Goal: Information Seeking & Learning: Learn about a topic

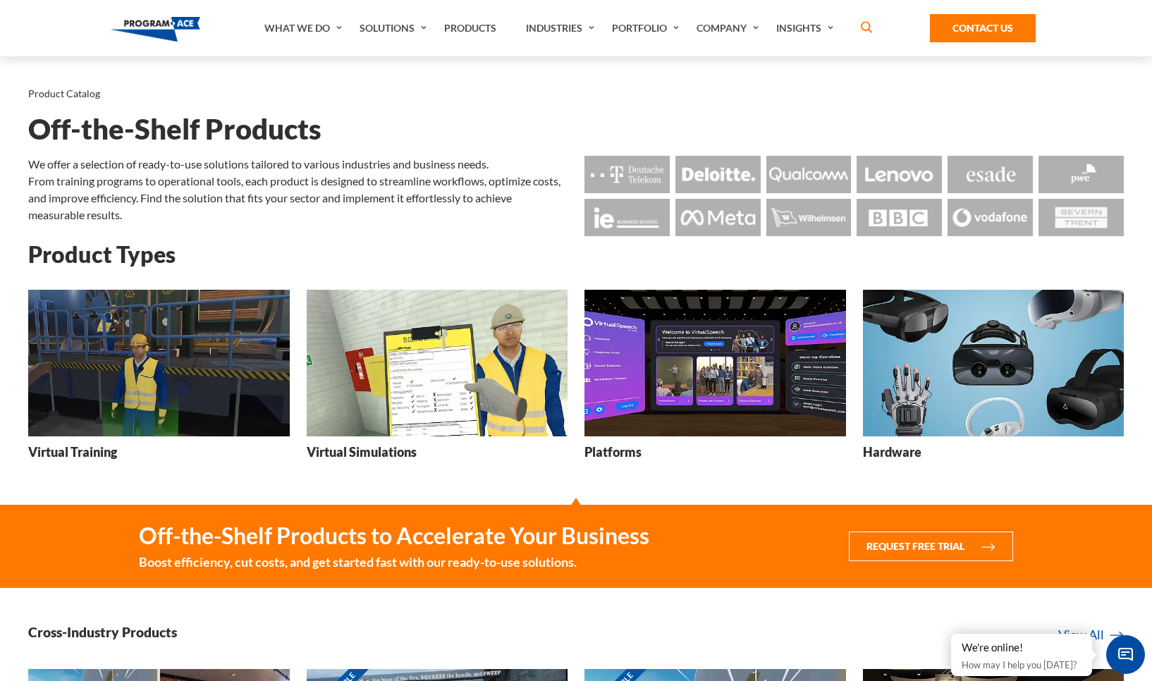
click at [124, 390] on img at bounding box center [158, 363] width 261 height 147
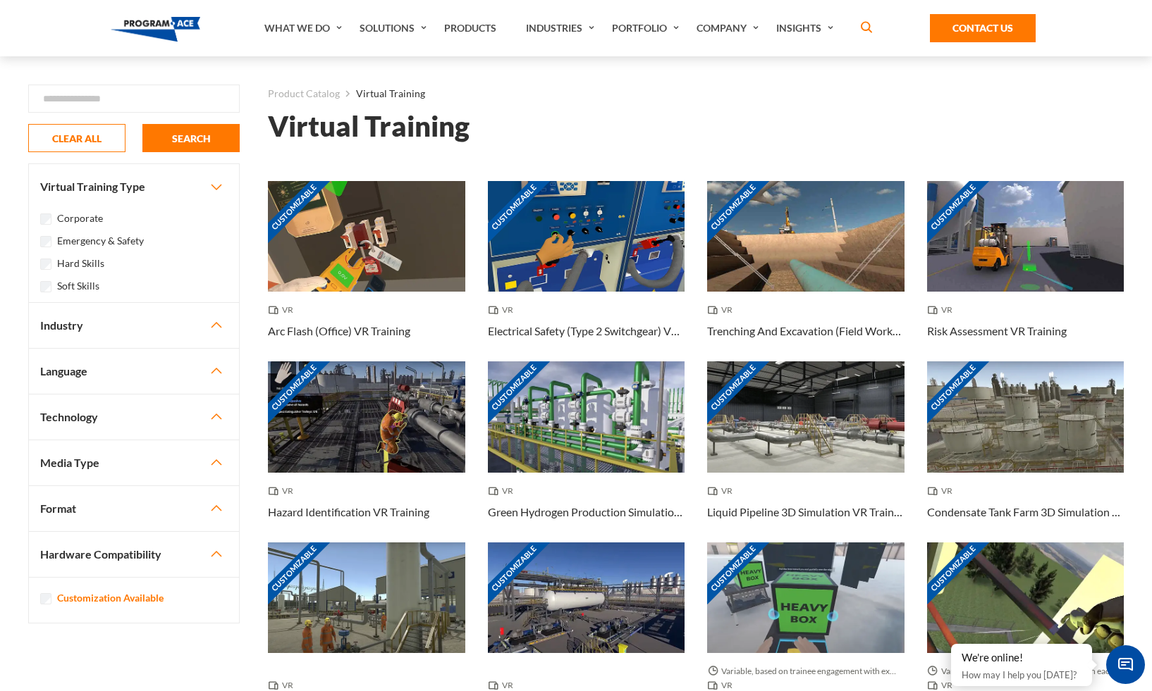
click at [85, 323] on button "Industry" at bounding box center [134, 325] width 210 height 45
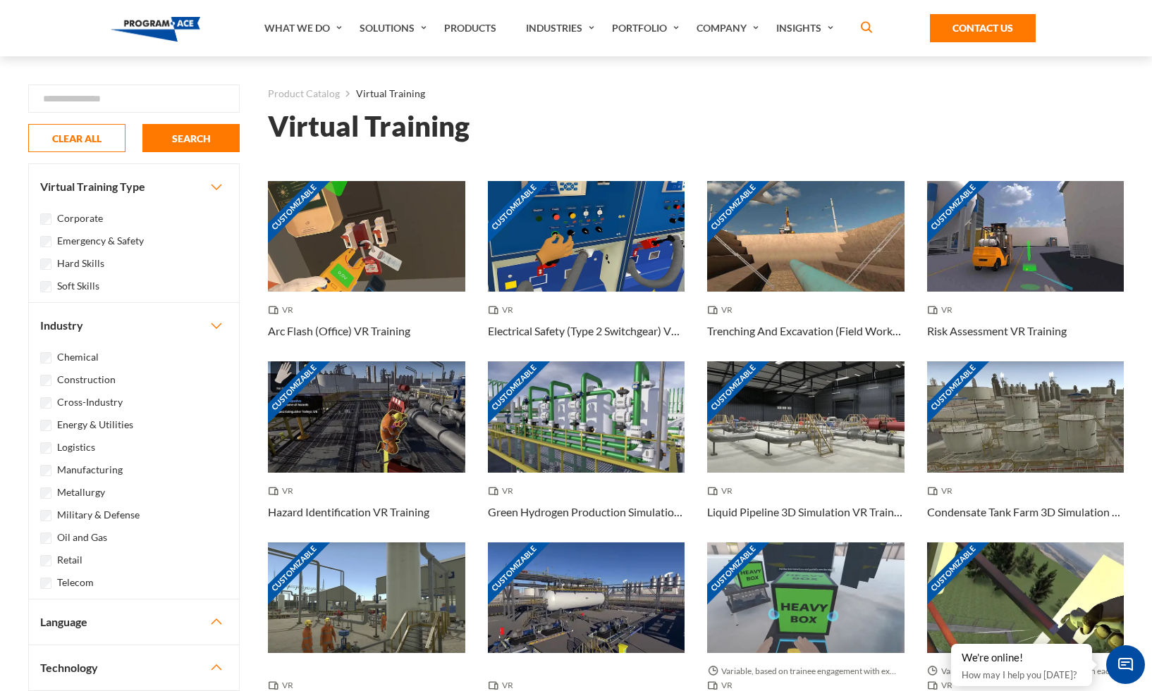
click at [80, 379] on label "Construction" at bounding box center [86, 380] width 58 height 16
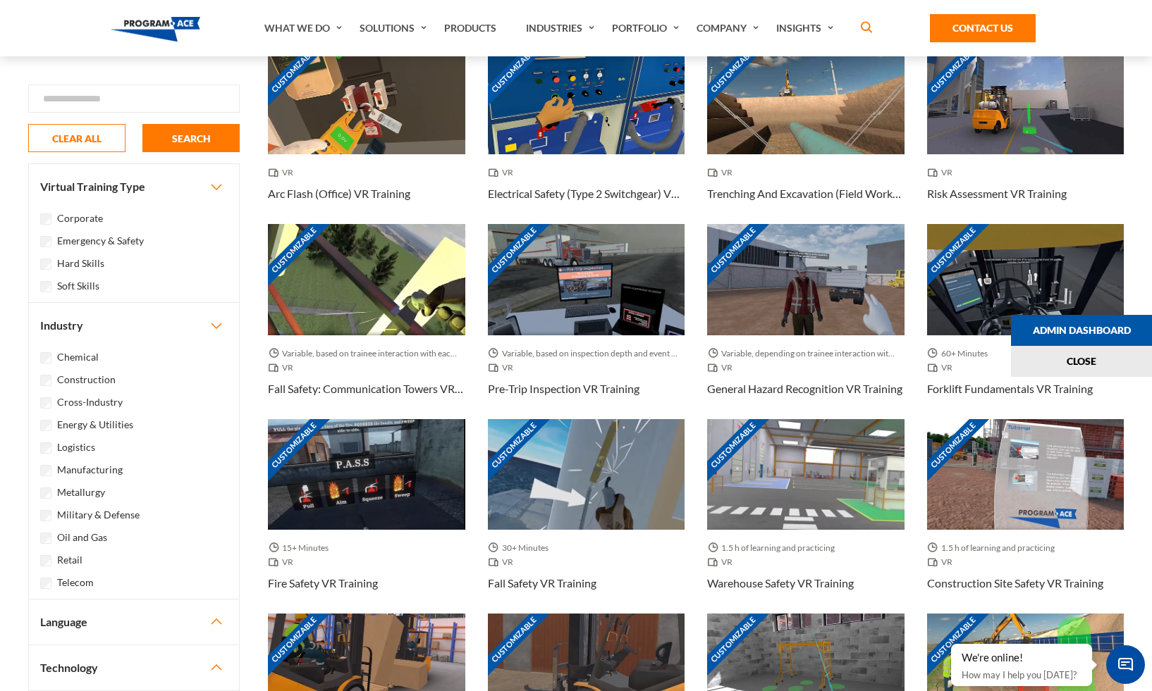
scroll to position [189, 0]
